Goal: Information Seeking & Learning: Find specific fact

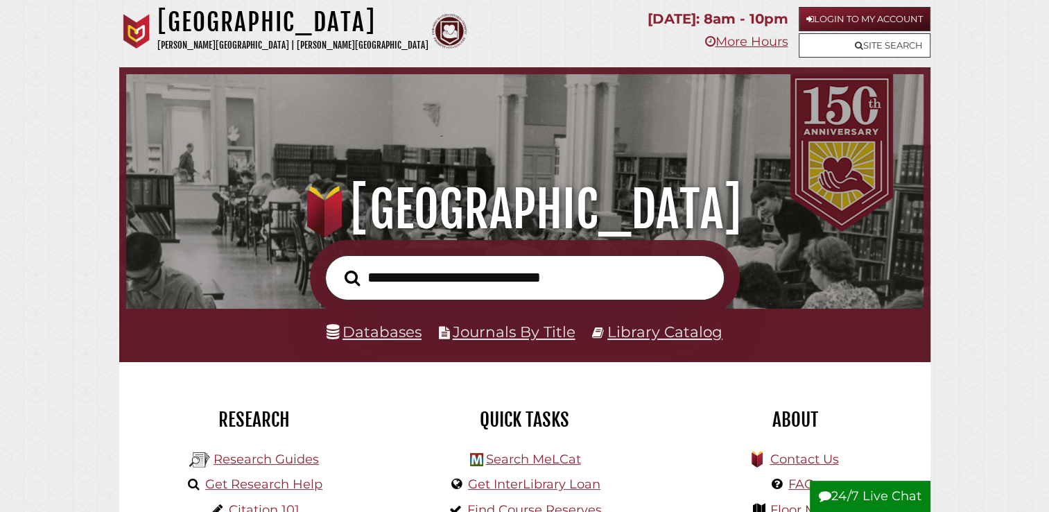
scroll to position [263, 790]
type input "**********"
click at [338, 266] on button "Search" at bounding box center [352, 278] width 29 height 24
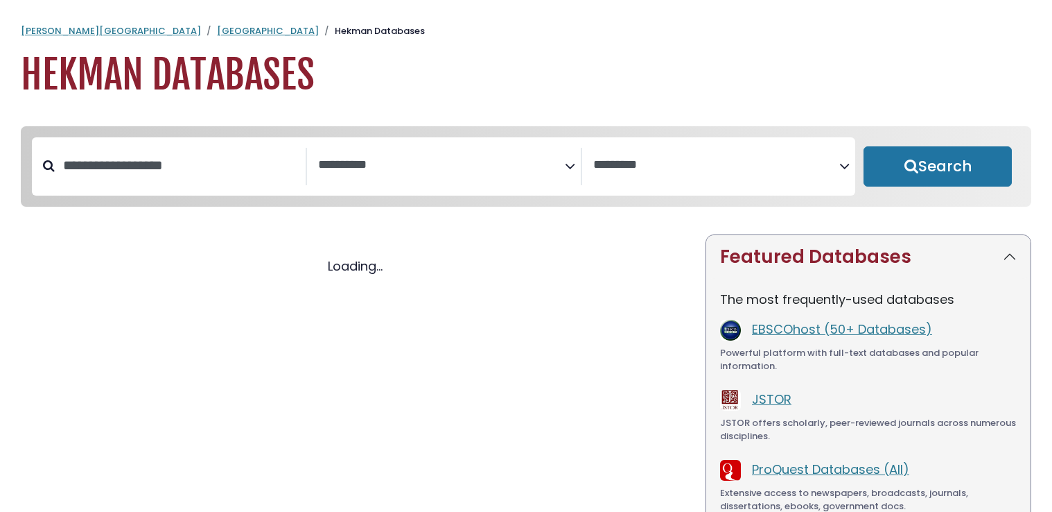
select select "Database Subject Filter"
select select "Database Vendors Filter"
select select "Database Subject Filter"
select select "Database Vendors Filter"
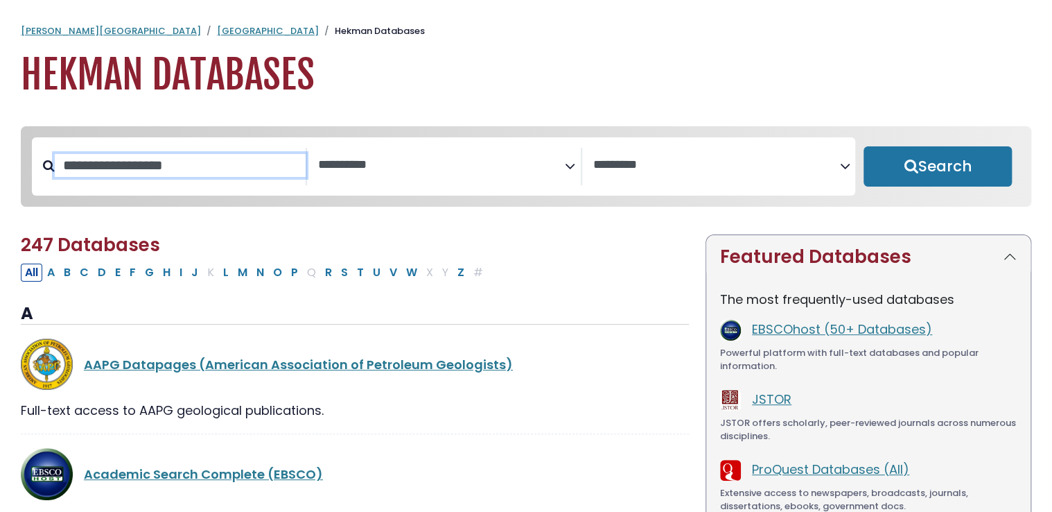
click at [254, 157] on input "Search database by title or keyword" at bounding box center [180, 165] width 251 height 23
type input "**********"
click at [864, 146] on button "Search" at bounding box center [938, 166] width 148 height 40
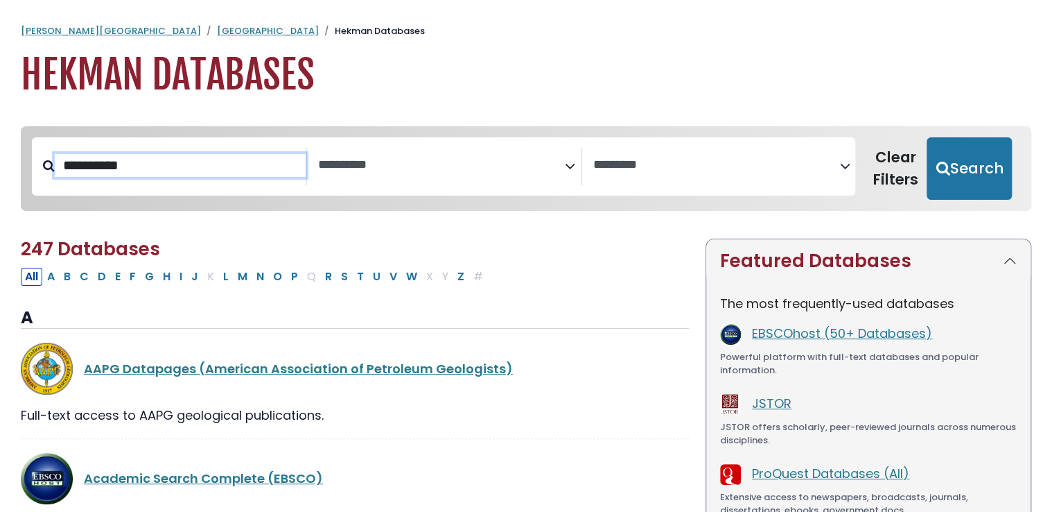
select select "Database Subject Filter"
select select "Database Vendors Filter"
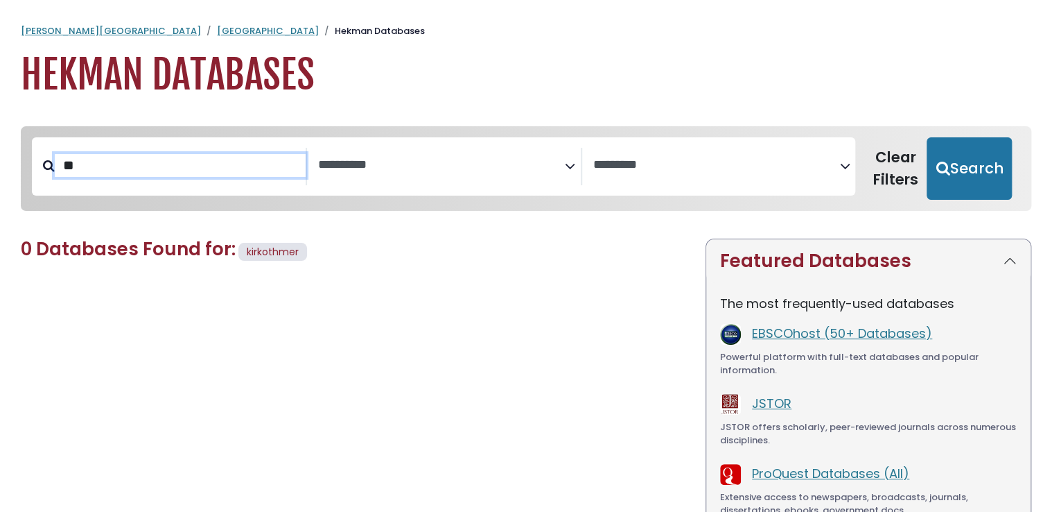
type input "*"
click at [440, 159] on textarea "Search" at bounding box center [441, 165] width 247 height 15
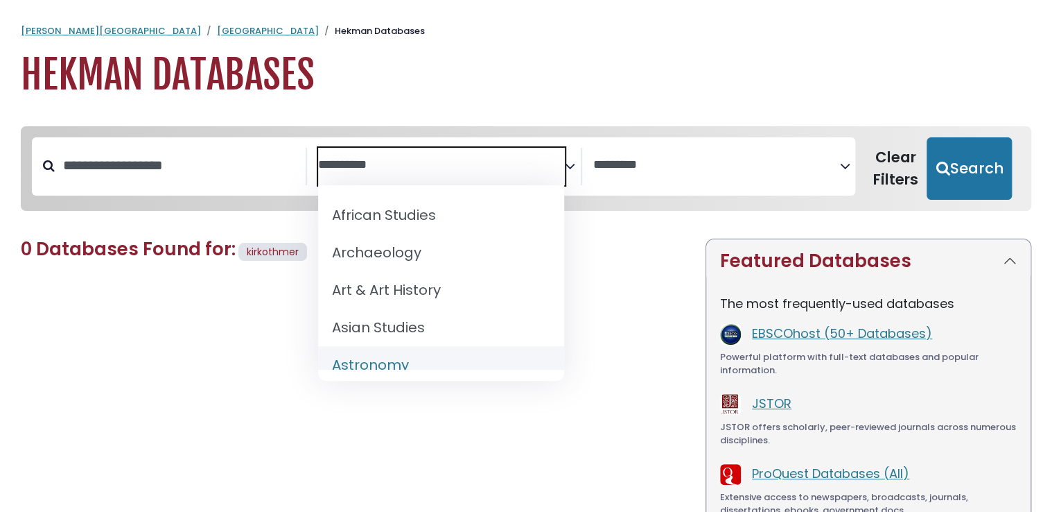
click at [408, 445] on div "0 Databases Found for: kirkothmer Edit Filters Clear Filters/Browse All Databas…" at bounding box center [354, 439] width 685 height 403
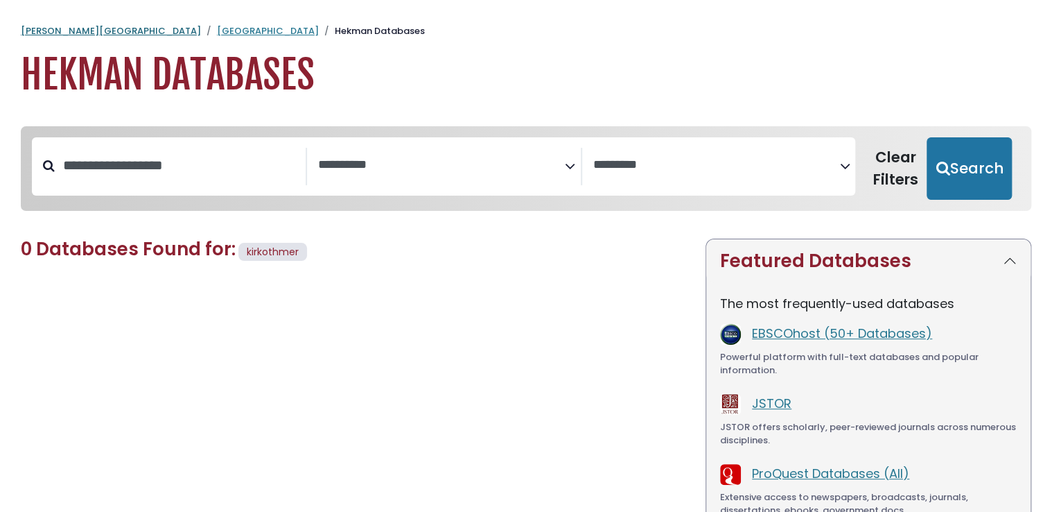
click at [80, 30] on link "[PERSON_NAME][GEOGRAPHIC_DATA]" at bounding box center [111, 30] width 180 height 13
